Goal: Information Seeking & Learning: Learn about a topic

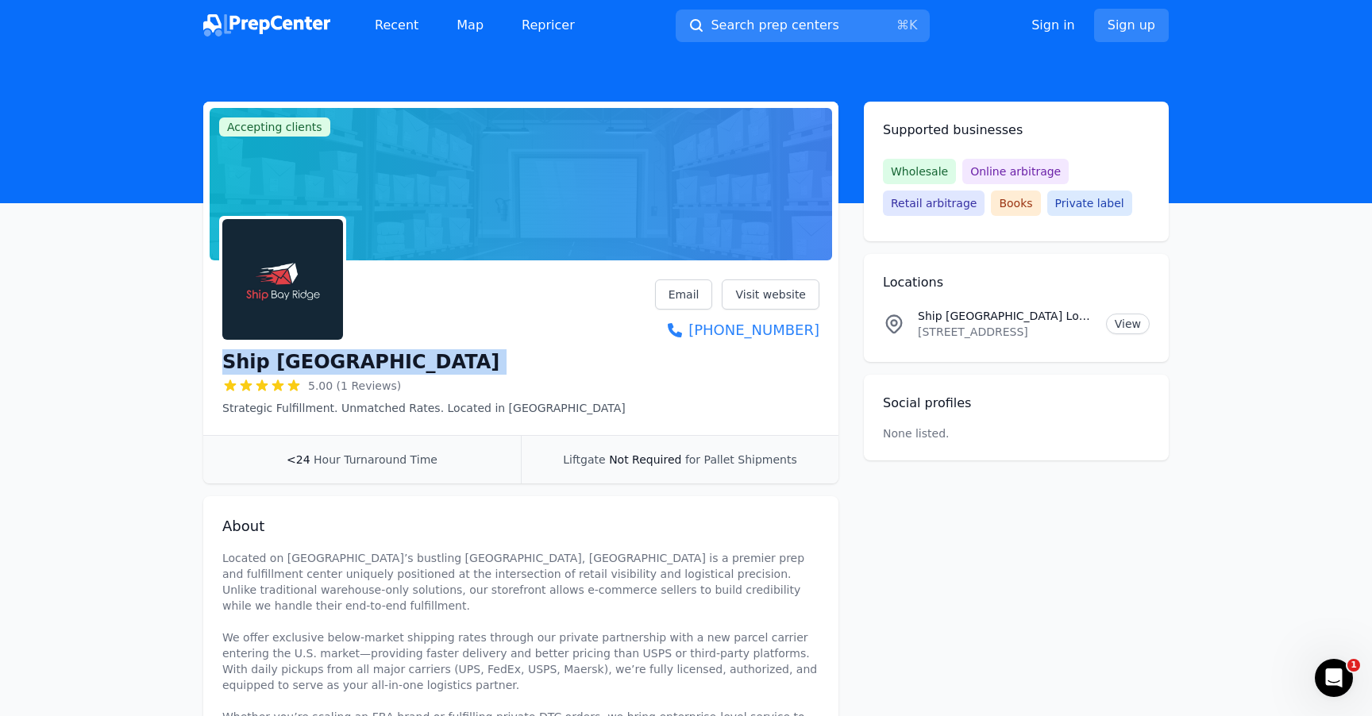
click at [314, 31] on img at bounding box center [266, 25] width 127 height 22
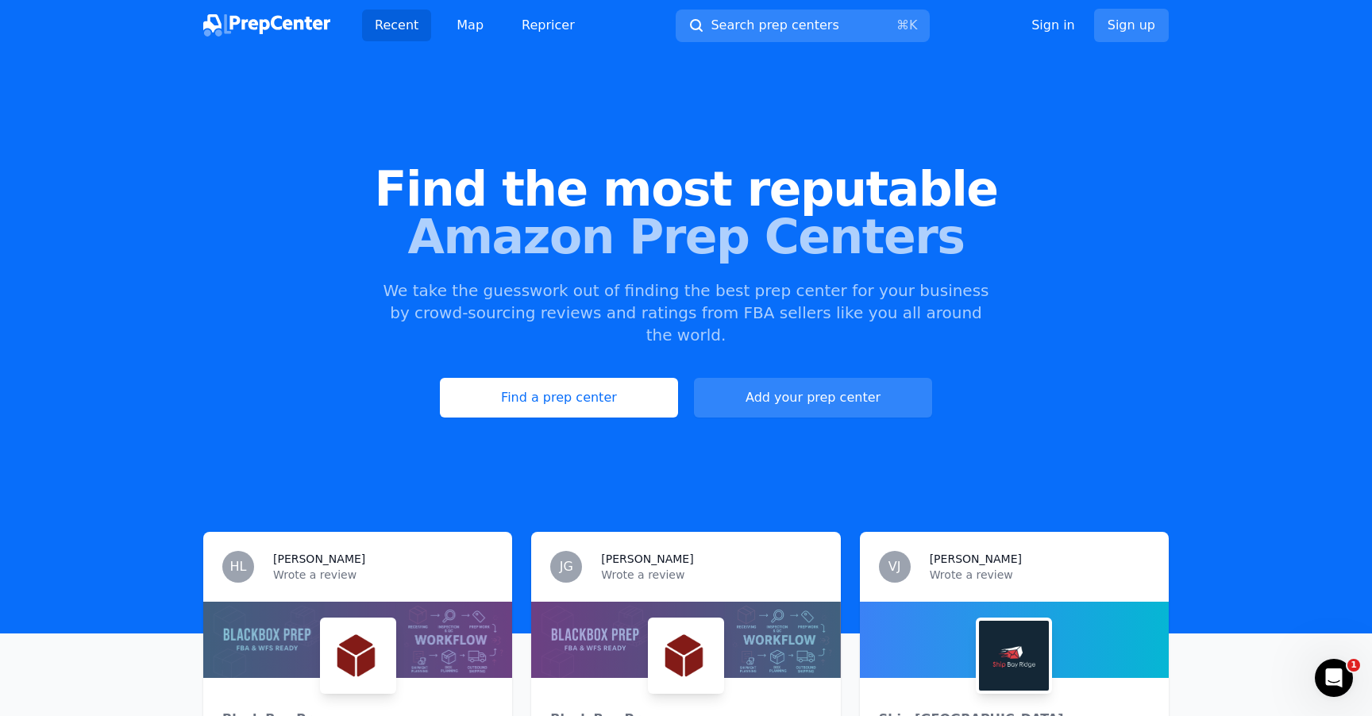
click at [307, 21] on img at bounding box center [266, 25] width 127 height 22
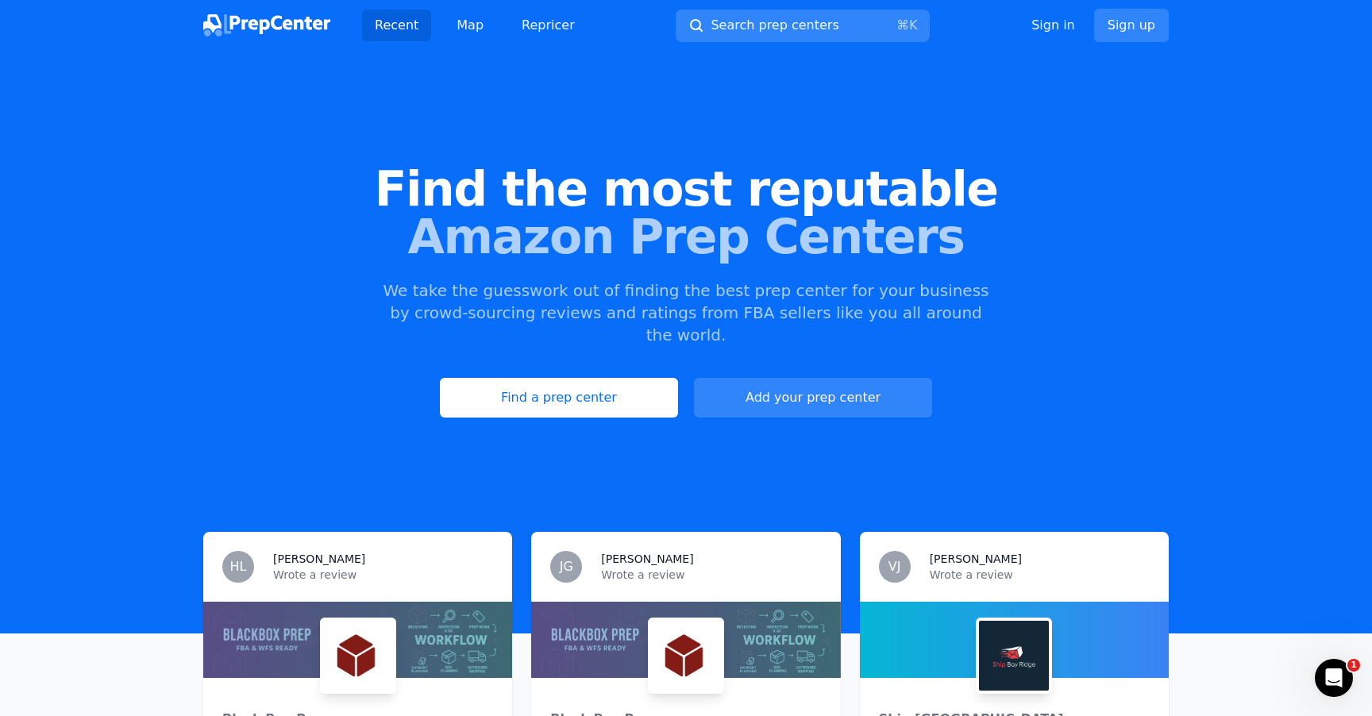
click at [295, 567] on p "Wrote a review" at bounding box center [383, 575] width 220 height 16
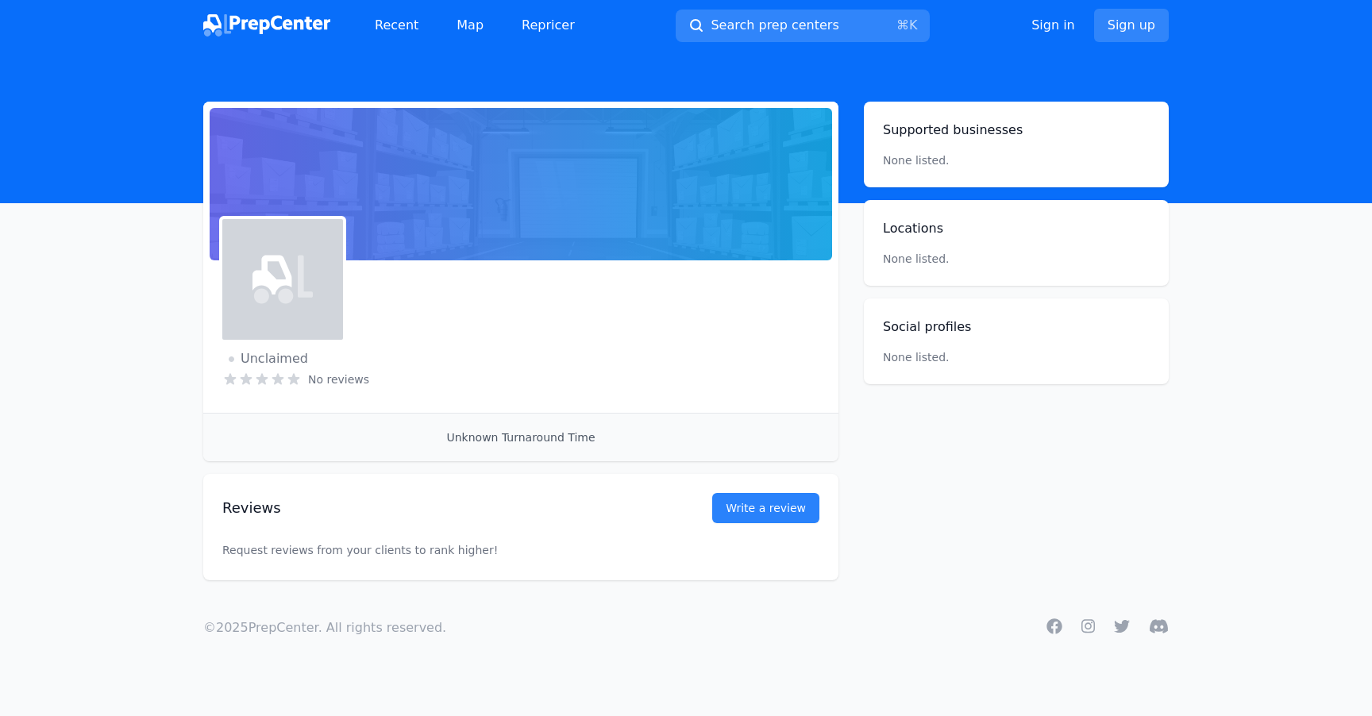
click at [284, 28] on img at bounding box center [266, 25] width 127 height 22
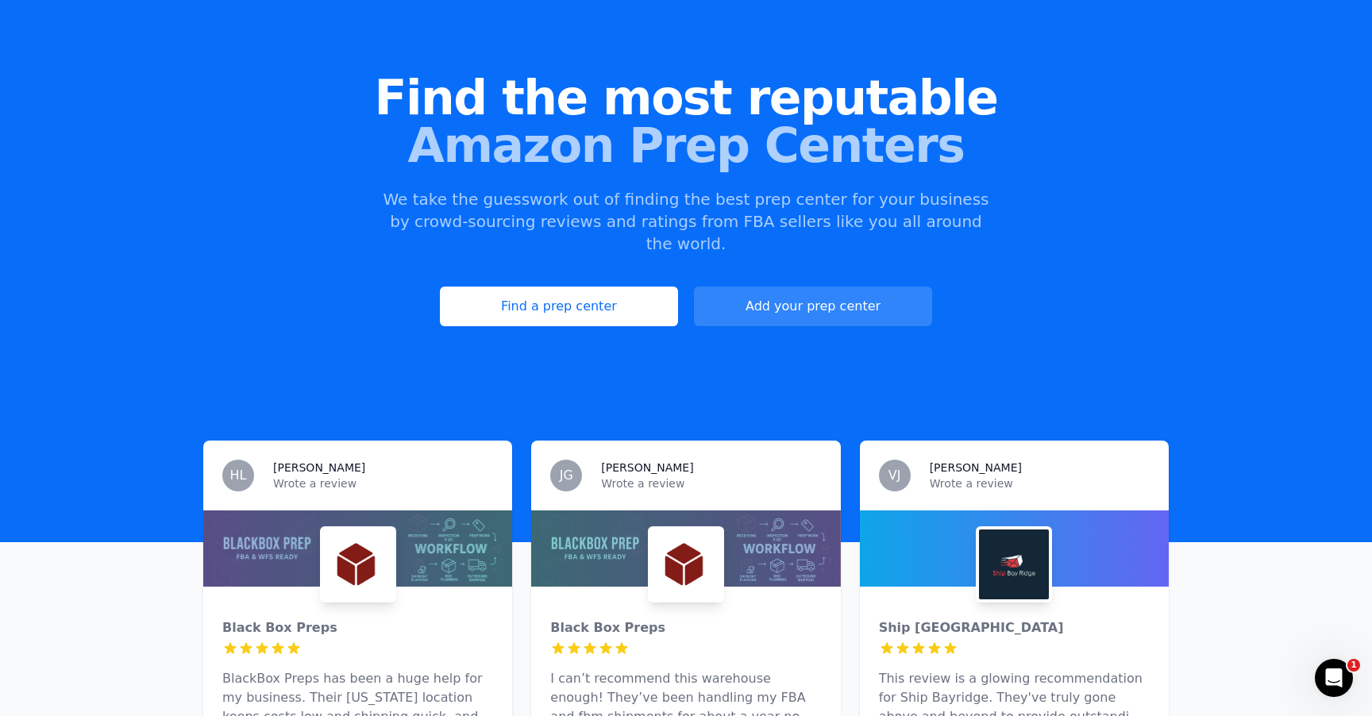
scroll to position [285, 0]
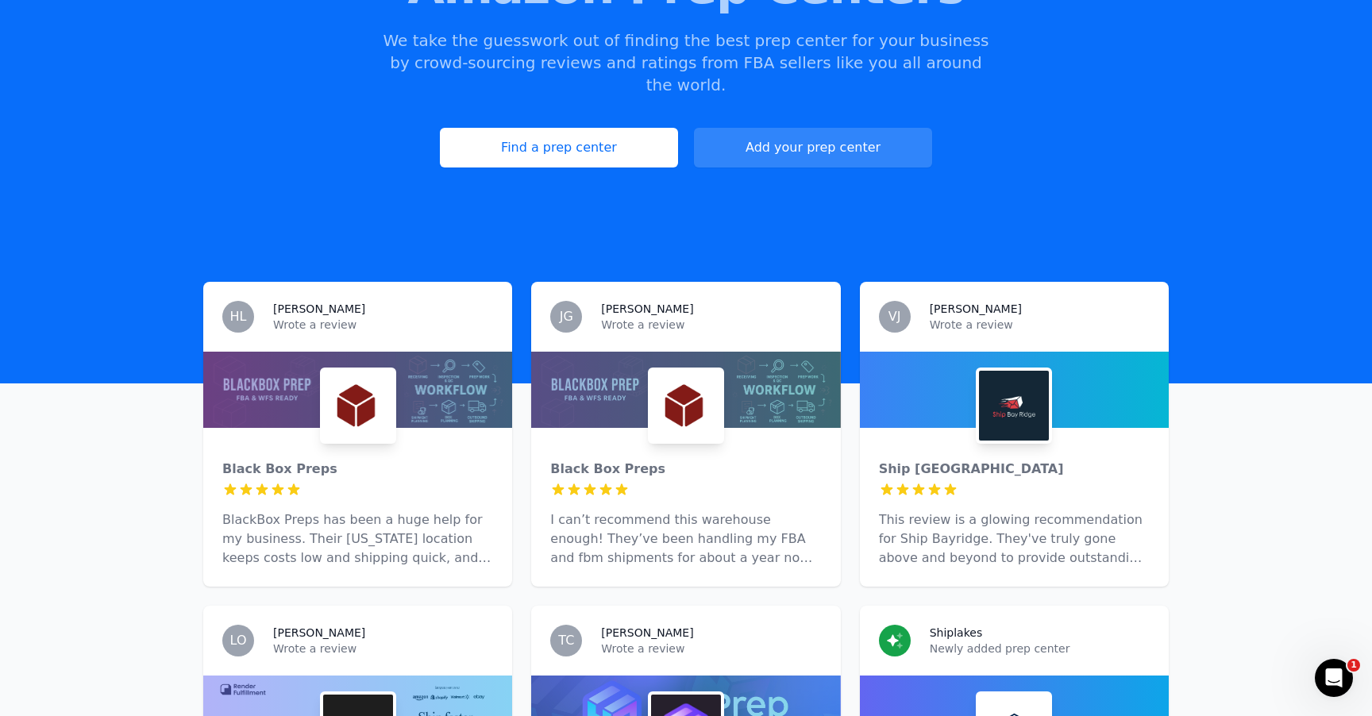
scroll to position [265, 0]
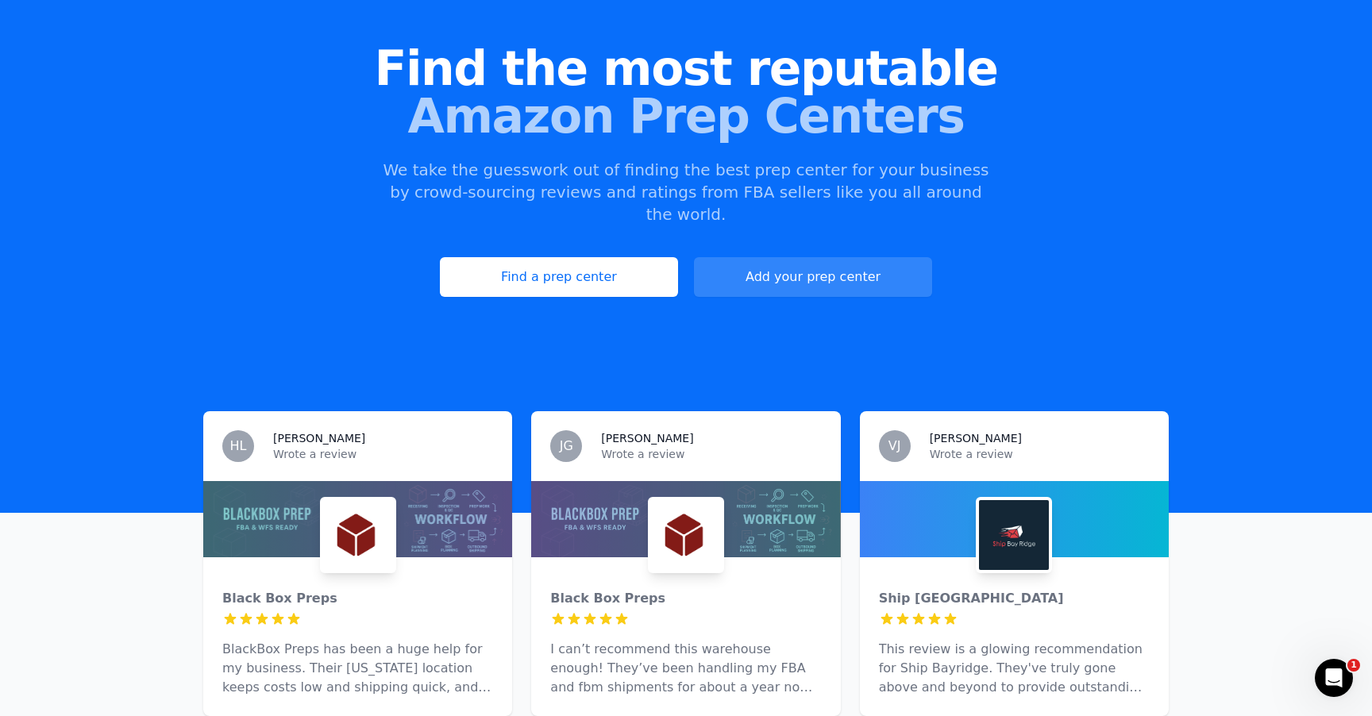
click at [384, 411] on div "HL Henry L. Wrote a review" at bounding box center [357, 446] width 309 height 70
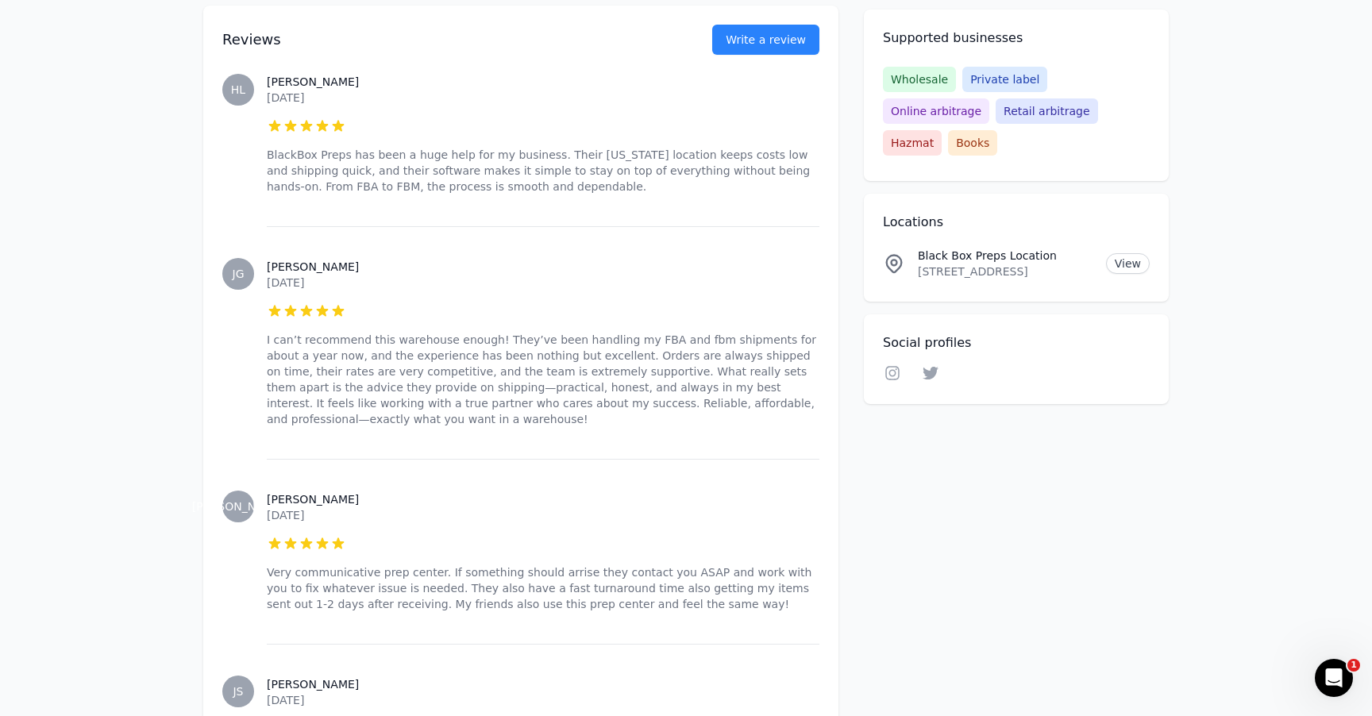
scroll to position [780, 0]
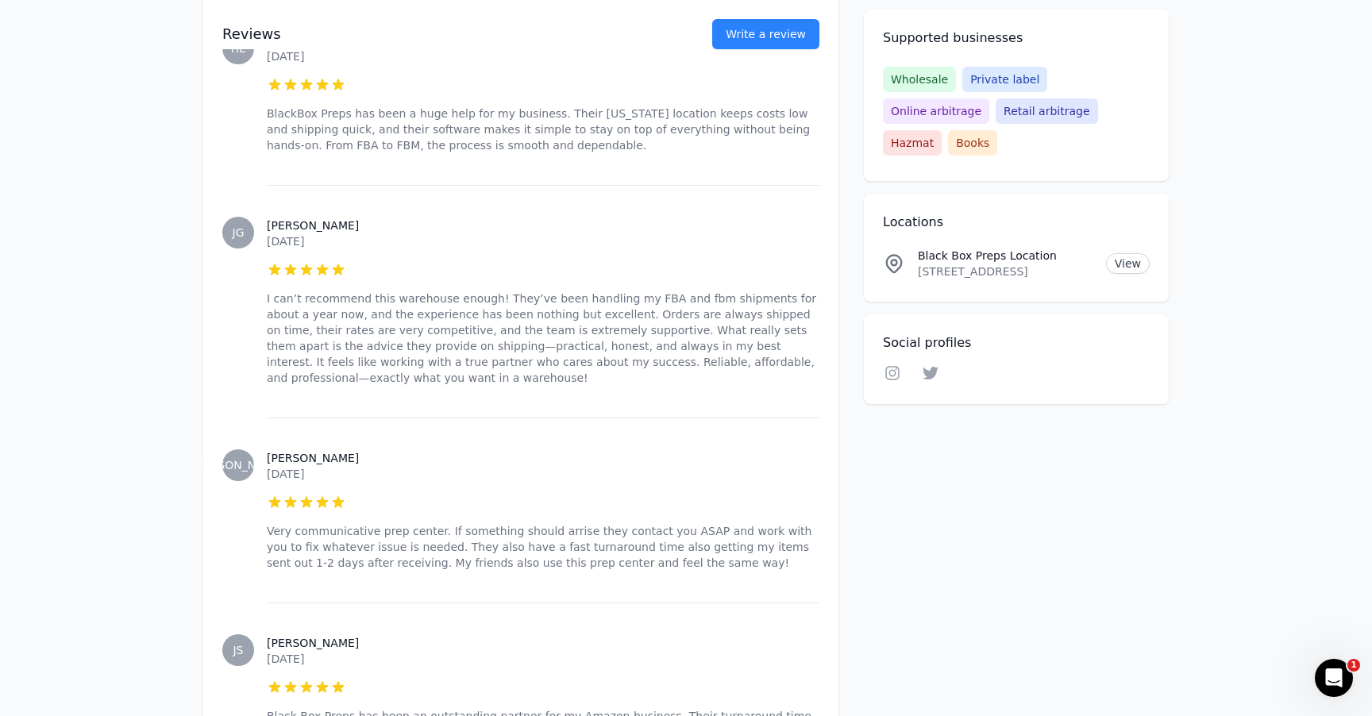
click at [288, 457] on h3 "[PERSON_NAME]" at bounding box center [543, 458] width 553 height 16
click at [247, 457] on span "[PERSON_NAME]" at bounding box center [238, 466] width 32 height 32
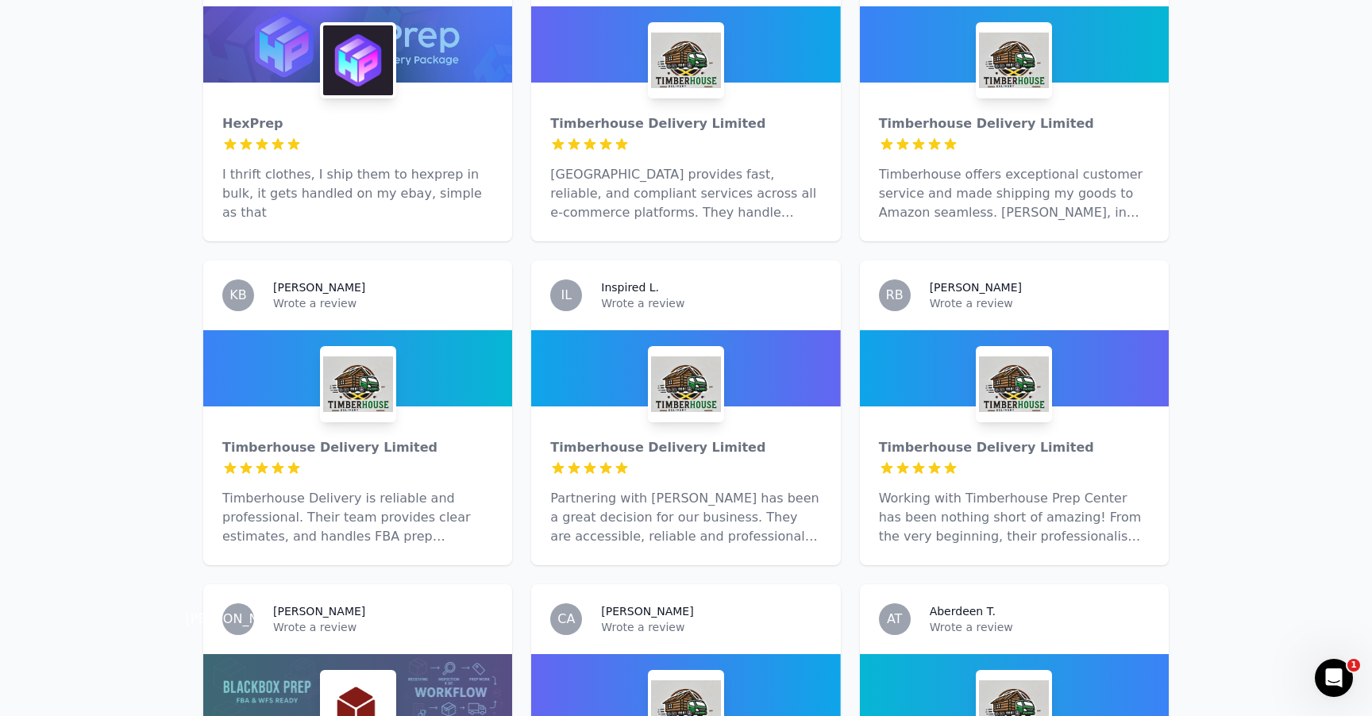
scroll to position [1612, 0]
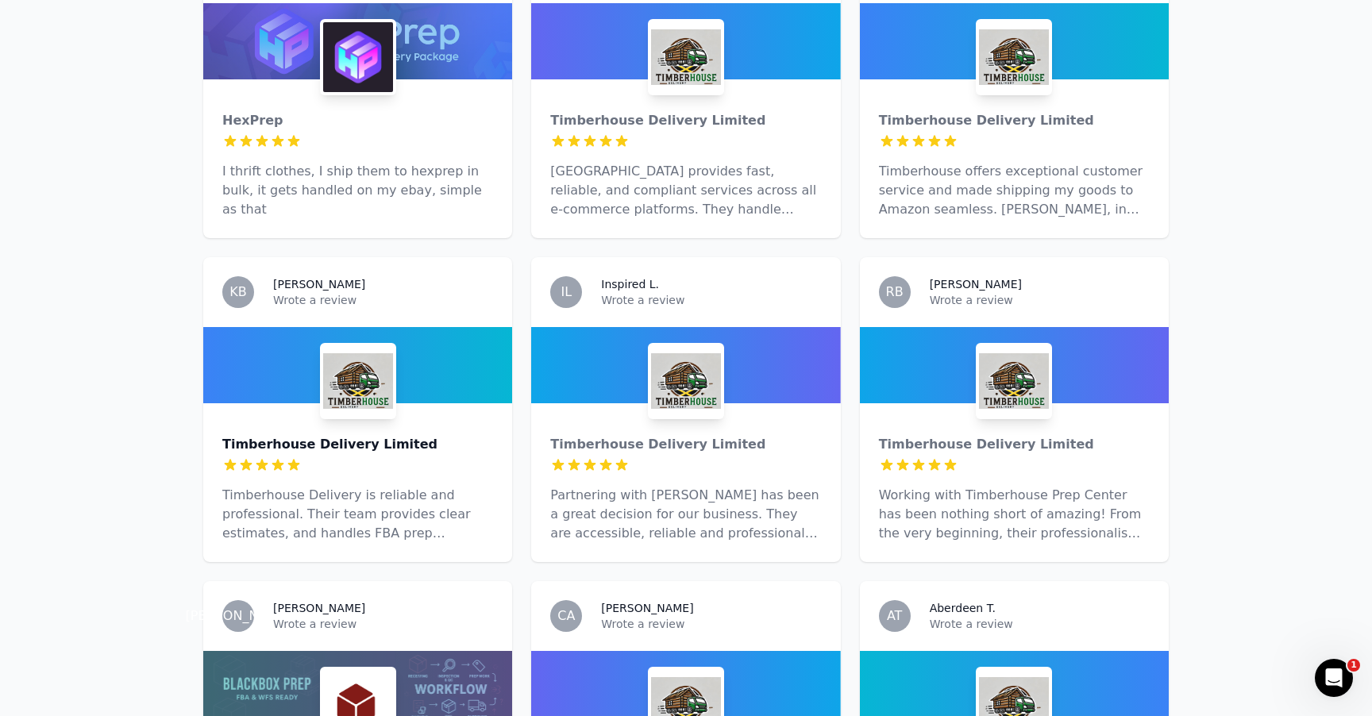
click at [349, 435] on div "Timberhouse Delivery Limited" at bounding box center [357, 444] width 271 height 19
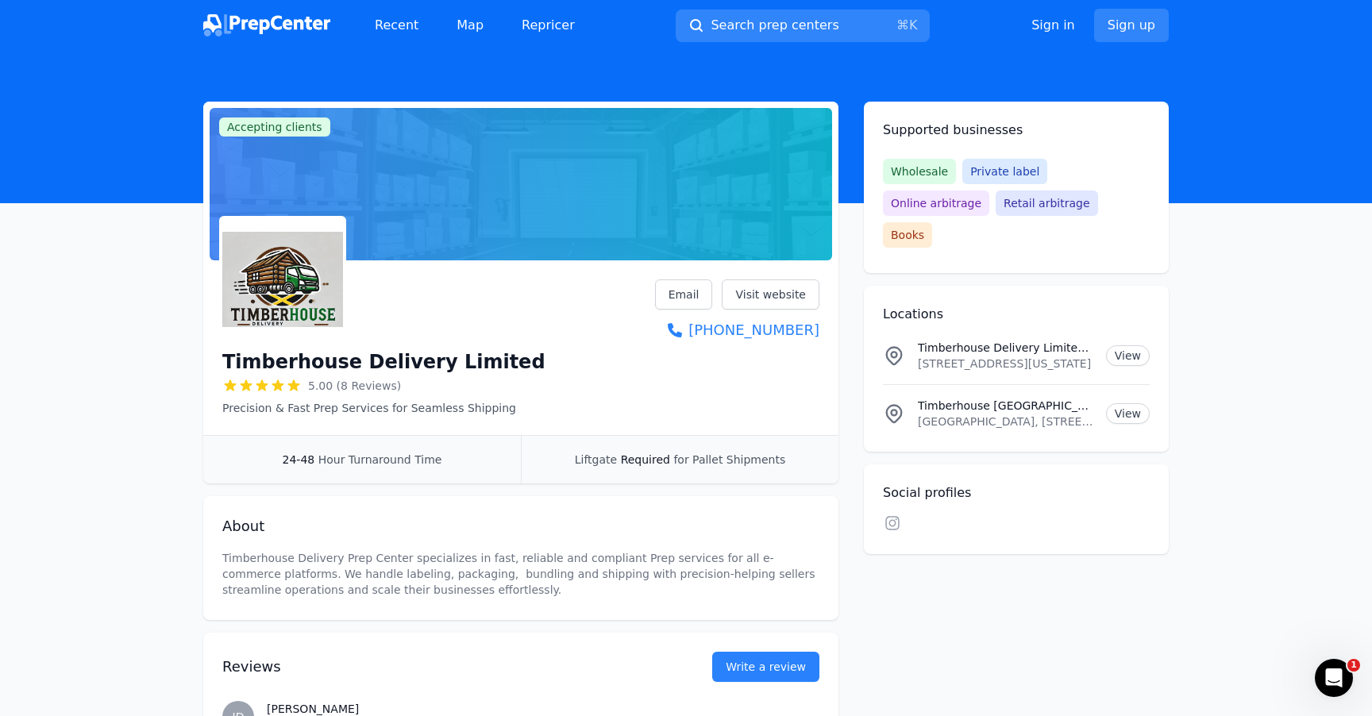
click at [372, 368] on h1 "Timberhouse Delivery Limited" at bounding box center [383, 361] width 323 height 25
click at [416, 361] on h1 "Timberhouse Delivery Limited" at bounding box center [383, 361] width 323 height 25
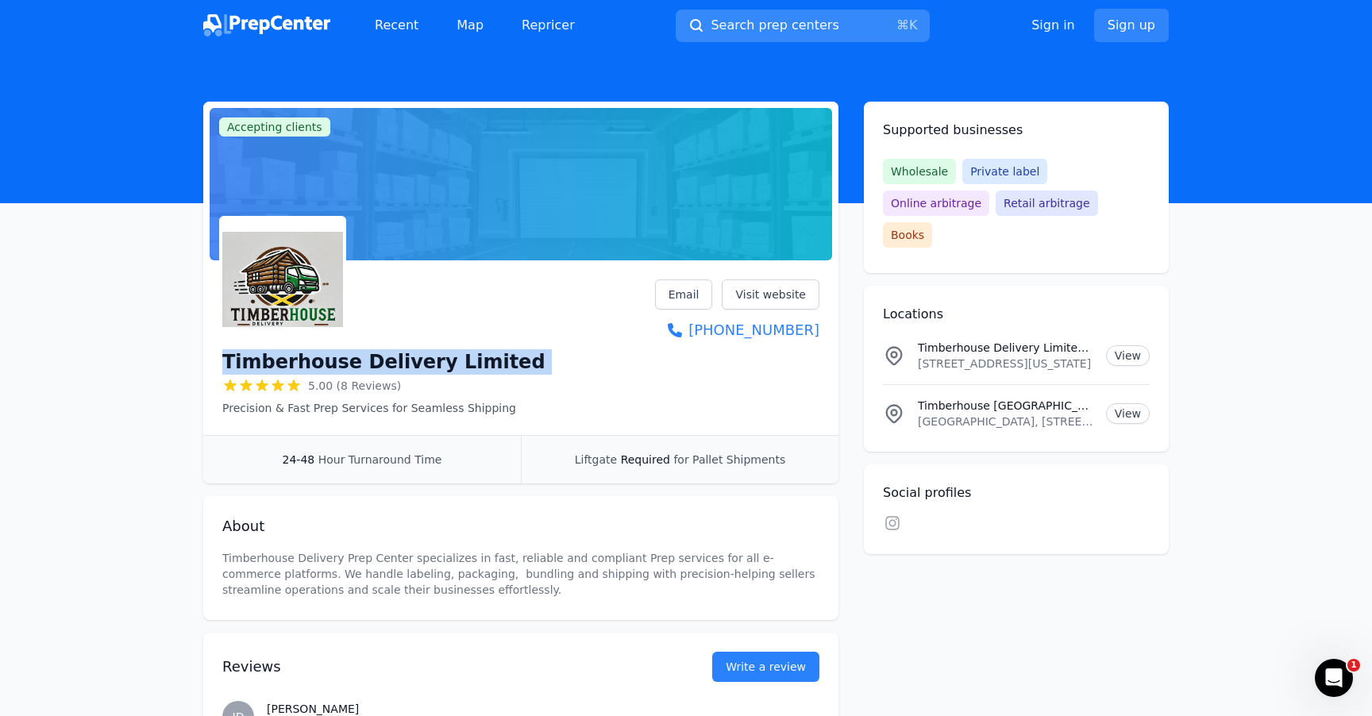
copy div "Timberhouse Delivery Limited"
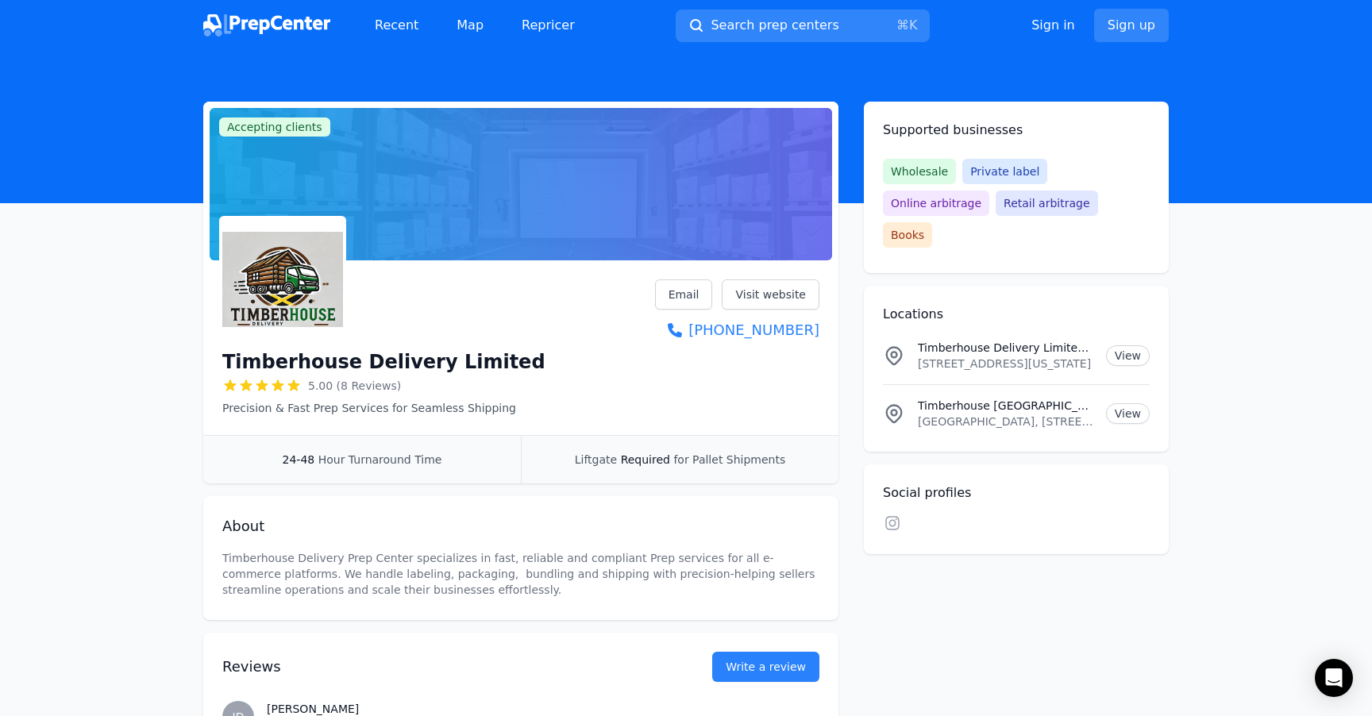
click at [314, 15] on img at bounding box center [266, 25] width 127 height 22
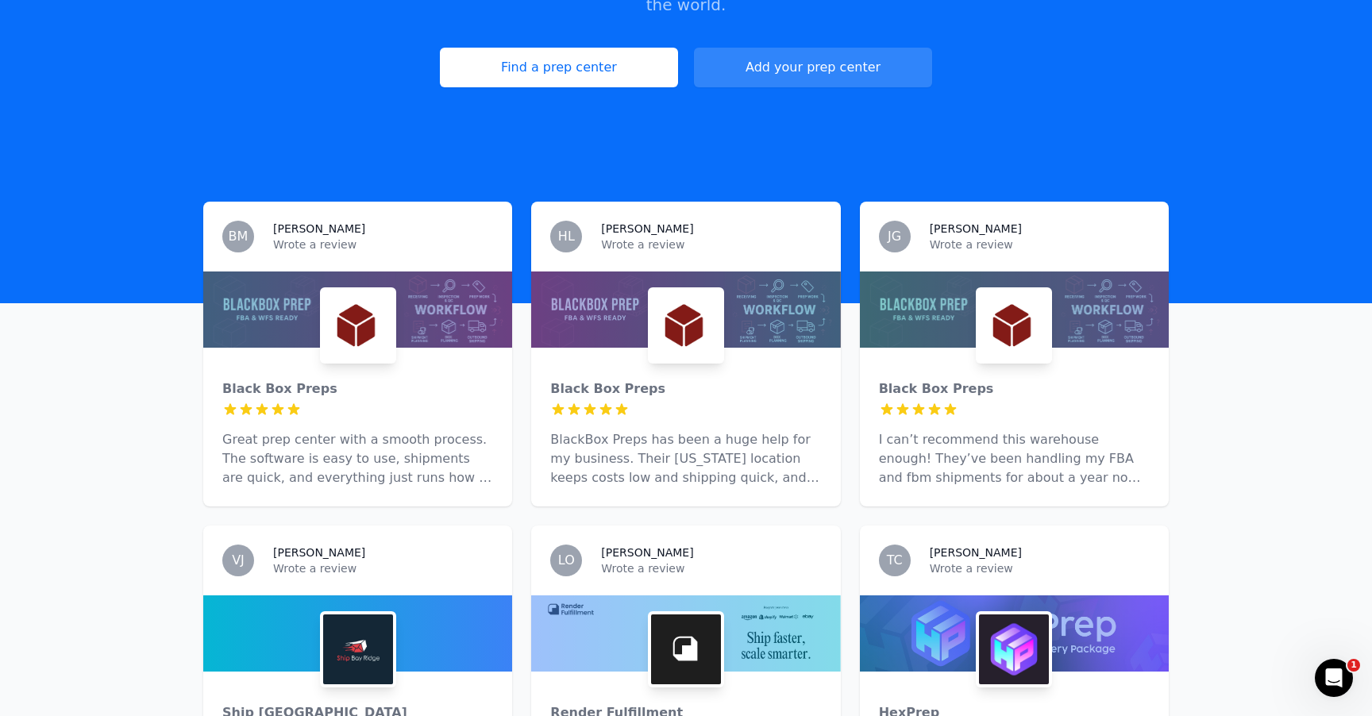
scroll to position [395, 0]
